Goal: Browse casually: Explore the website without a specific task or goal

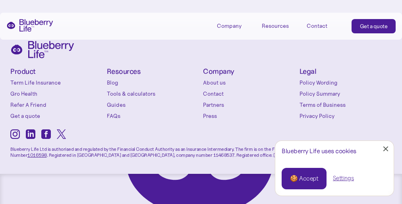
click at [201, 114] on div "Product Term Life Insurance Gro Health Refer A Friend Get a quote Conditions [M…" at bounding box center [200, 94] width 381 height 52
click at [334, 168] on div "🍪 Accept Settings" at bounding box center [334, 179] width 118 height 34
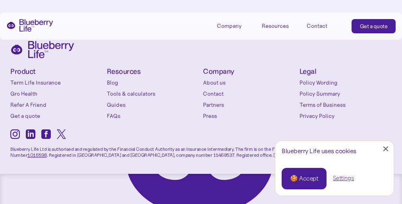
scroll to position [34, 0]
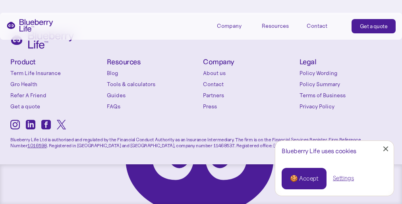
click at [201, 110] on div "Product Term Life Insurance Gro Health Refer A Friend Get a quote Conditions [M…" at bounding box center [200, 84] width 381 height 52
click at [334, 168] on div "🍪 Accept Settings" at bounding box center [334, 179] width 118 height 34
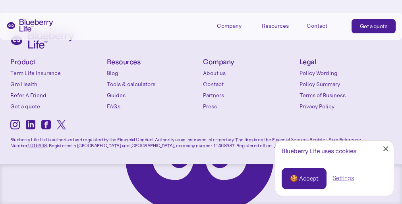
scroll to position [34, 0]
